Goal: Submit feedback/report problem

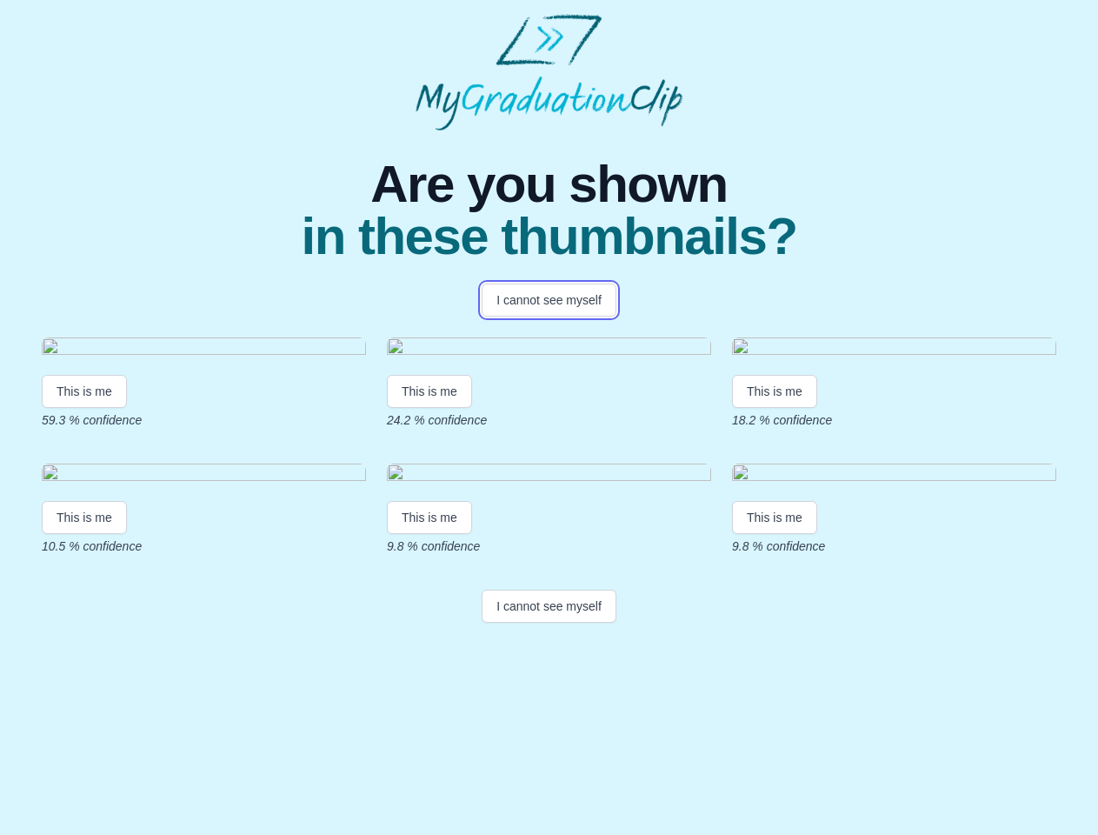
click at [549, 300] on button "I cannot see myself" at bounding box center [549, 299] width 135 height 33
click at [84, 548] on html "Are you shown in these thumbnails? I cannot see myself This is me 59.3 % confid…" at bounding box center [549, 321] width 1098 height 643
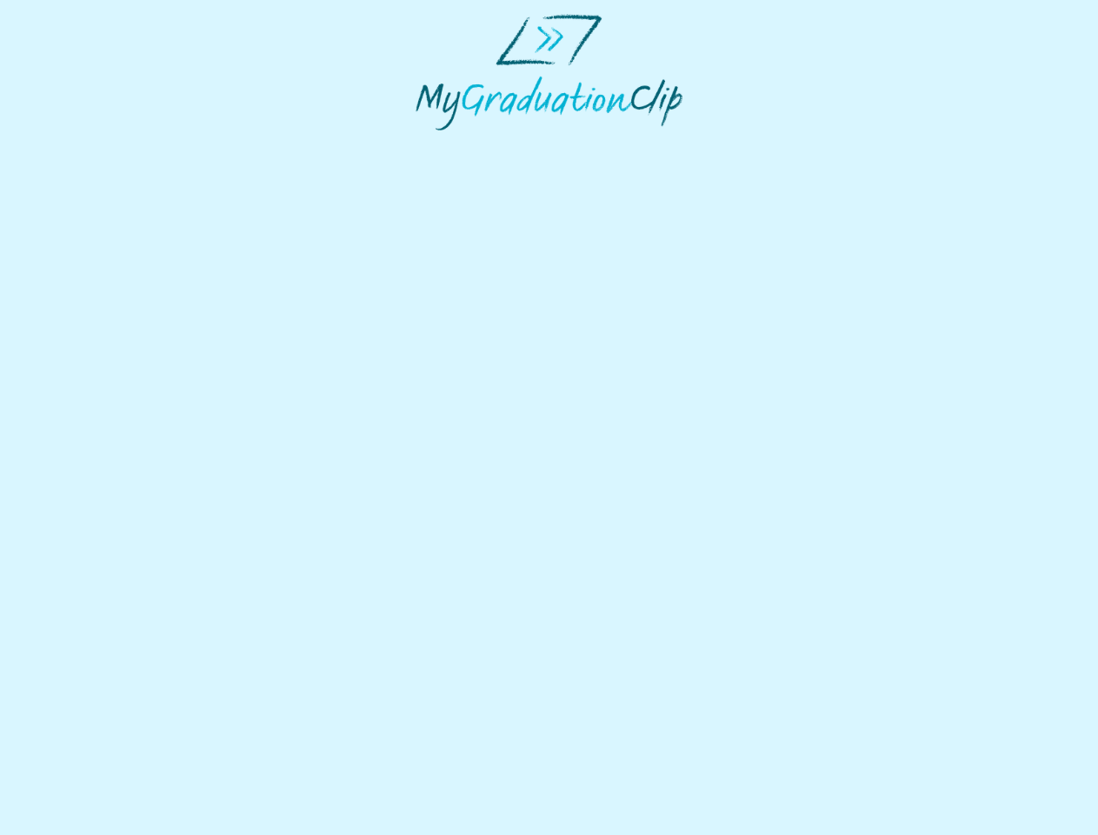
click at [432, 144] on html at bounding box center [549, 72] width 1098 height 144
click at [779, 144] on html at bounding box center [549, 72] width 1098 height 144
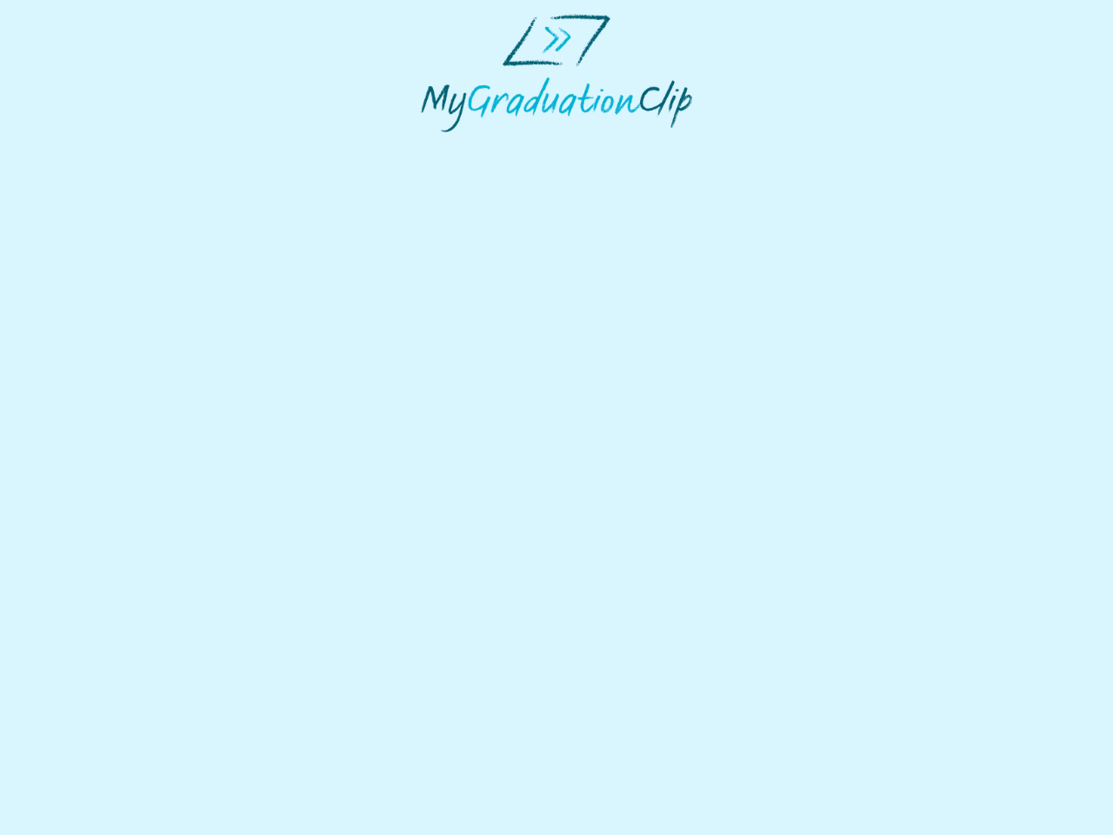
click at [84, 146] on html at bounding box center [556, 73] width 1113 height 146
click at [432, 146] on html at bounding box center [556, 73] width 1113 height 146
click at [779, 146] on html at bounding box center [556, 73] width 1113 height 146
